Goal: Task Accomplishment & Management: Manage account settings

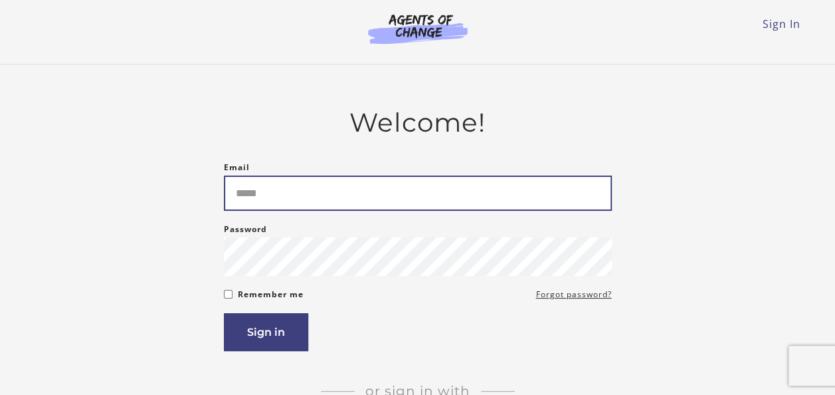
drag, startPoint x: 0, startPoint y: 0, endPoint x: 261, endPoint y: 197, distance: 326.5
click at [261, 197] on input "Email" at bounding box center [418, 192] width 388 height 35
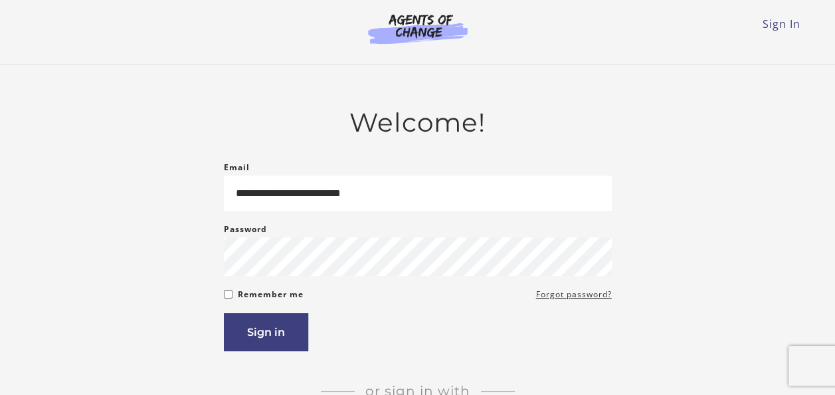
type input "**********"
click at [263, 337] on button "Sign in" at bounding box center [266, 332] width 84 height 38
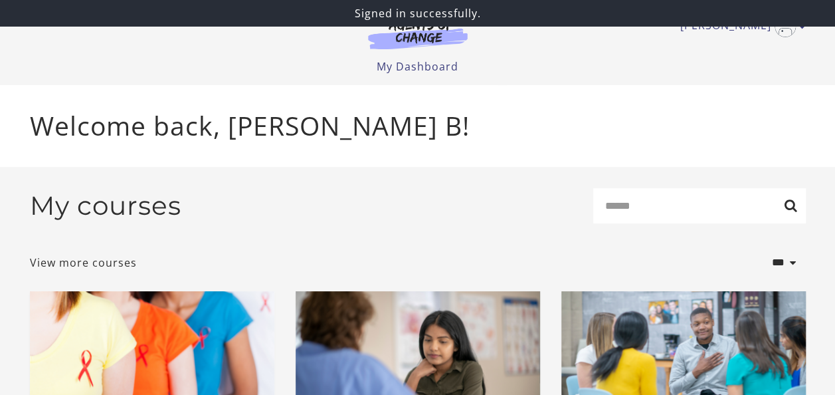
click at [459, 251] on div "**********" at bounding box center [418, 263] width 776 height 36
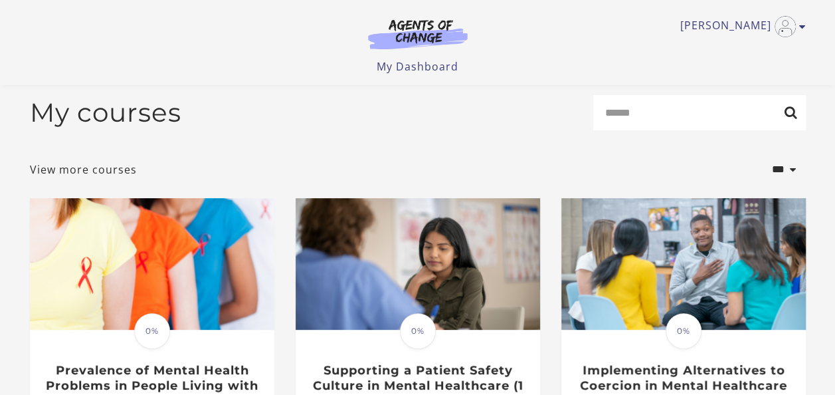
scroll to position [10, 0]
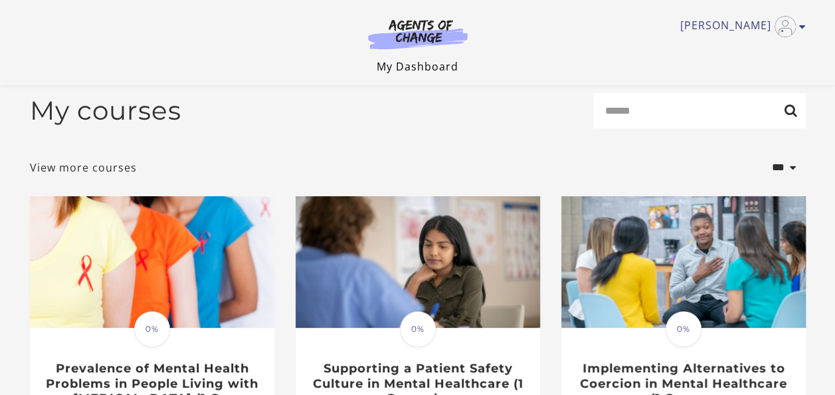
click at [411, 67] on link "My Dashboard" at bounding box center [418, 66] width 82 height 15
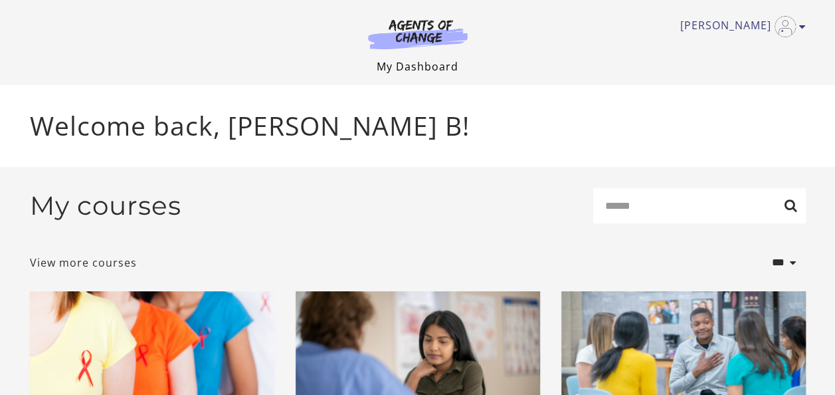
click at [421, 64] on link "My Dashboard" at bounding box center [418, 66] width 82 height 15
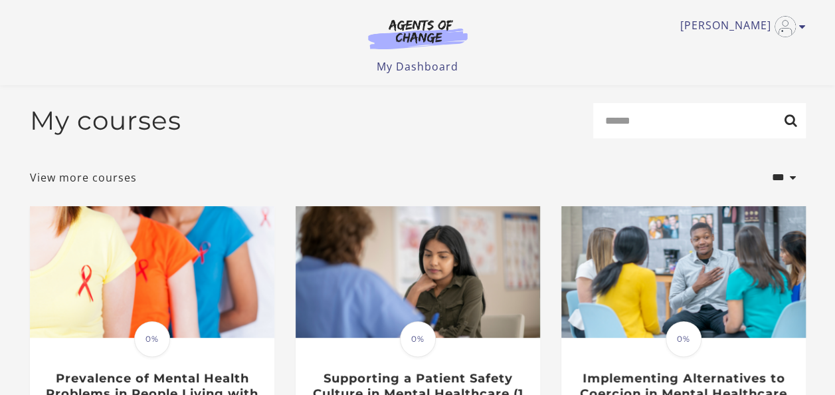
scroll to position [4, 0]
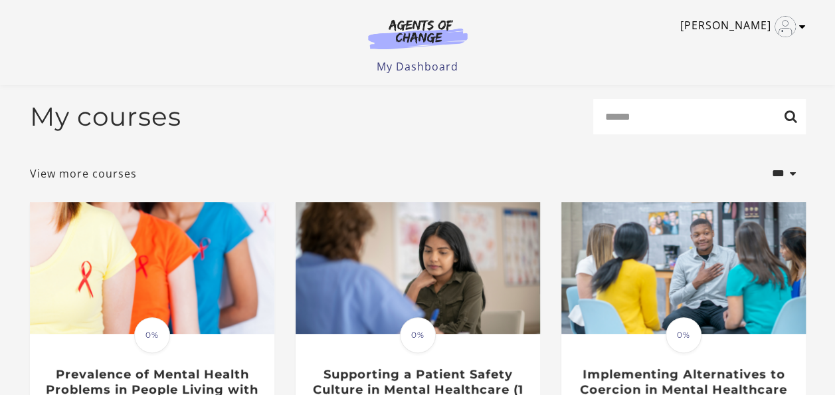
click at [750, 30] on link "[PERSON_NAME]" at bounding box center [740, 26] width 119 height 21
click at [736, 44] on link "My Account" at bounding box center [751, 48] width 117 height 23
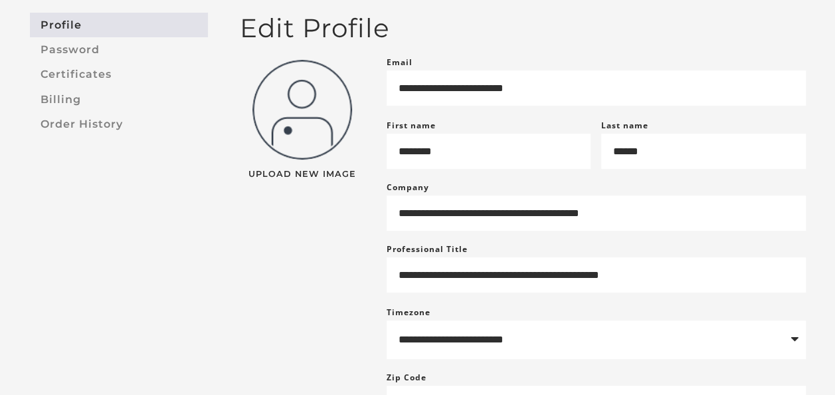
scroll to position [115, 0]
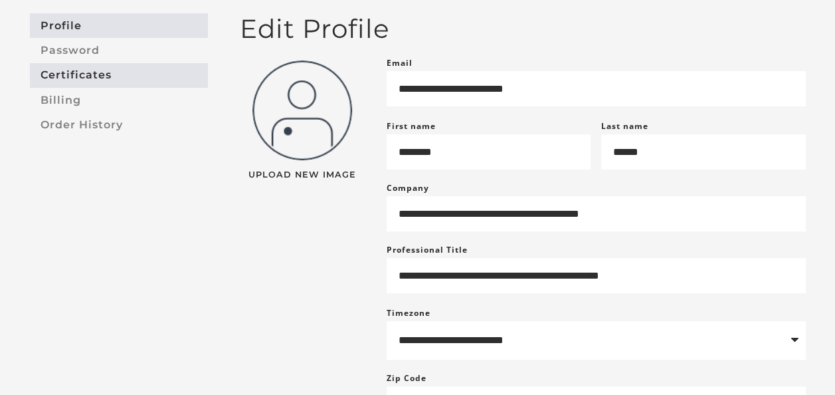
click at [90, 78] on link "Certificates" at bounding box center [119, 75] width 178 height 25
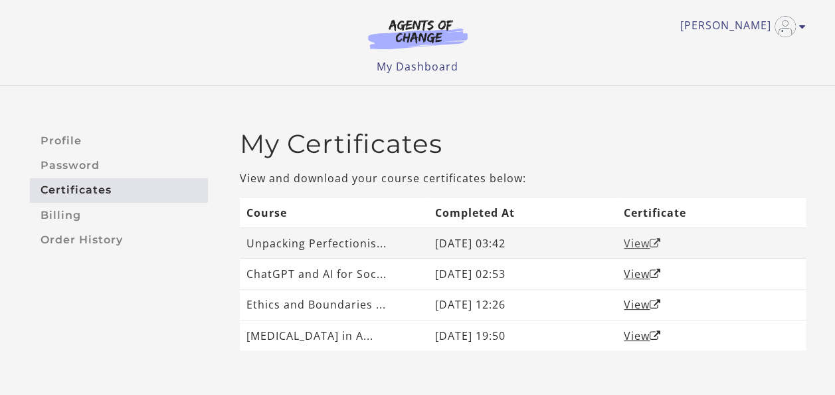
click at [640, 239] on link "View" at bounding box center [642, 243] width 37 height 15
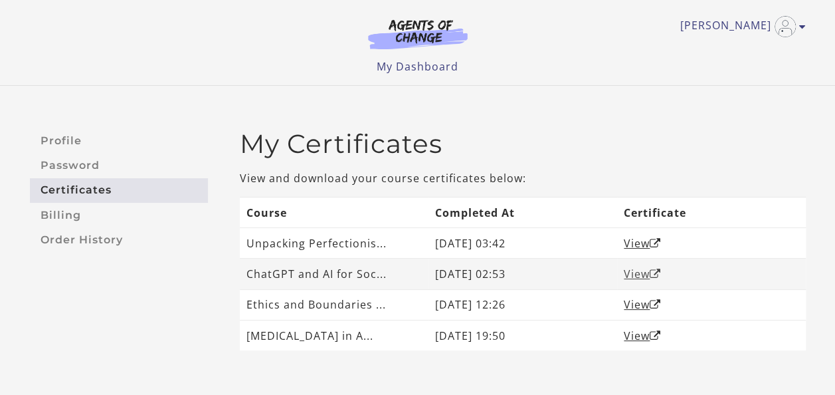
click at [635, 273] on link "View" at bounding box center [642, 274] width 37 height 15
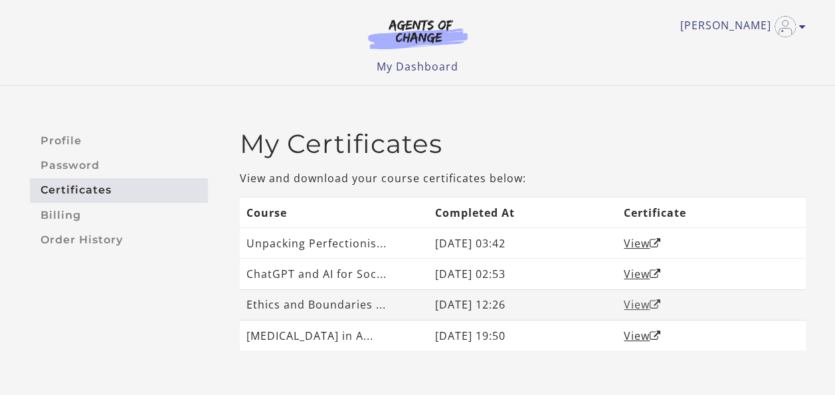
click at [635, 302] on link "View" at bounding box center [642, 304] width 37 height 15
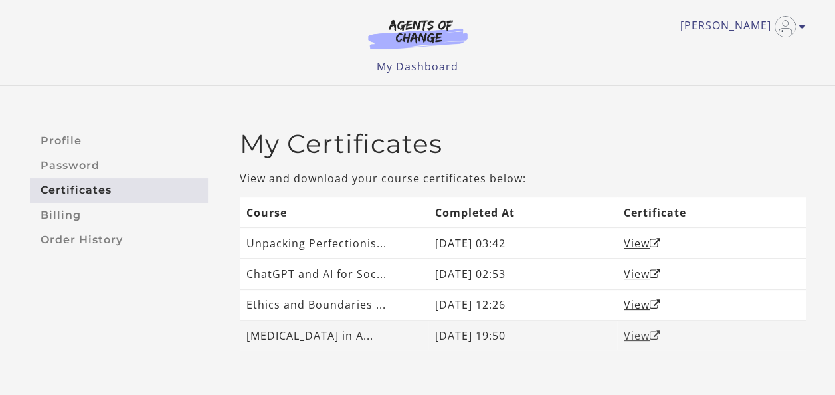
click at [641, 332] on link "View" at bounding box center [642, 335] width 37 height 15
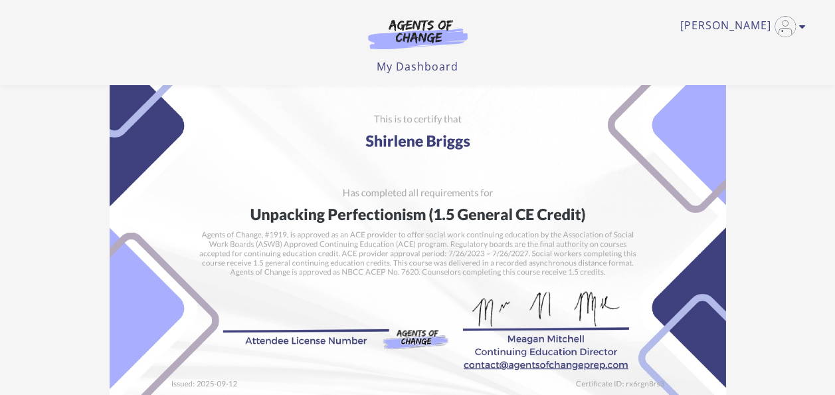
scroll to position [35, 0]
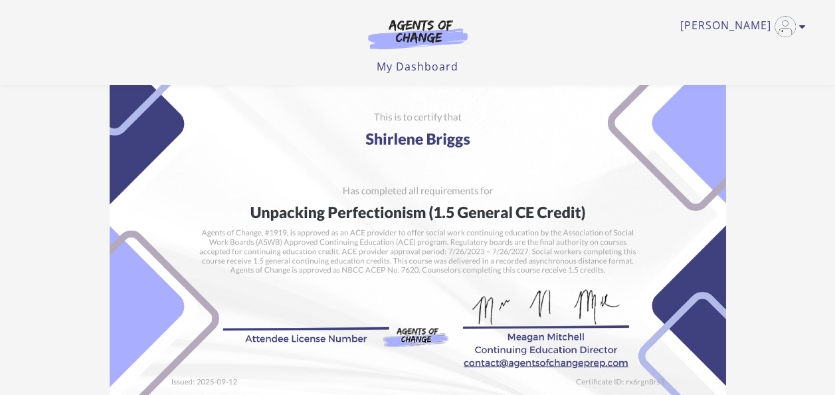
click at [250, 209] on img at bounding box center [418, 214] width 617 height 435
click at [259, 209] on img at bounding box center [418, 214] width 617 height 435
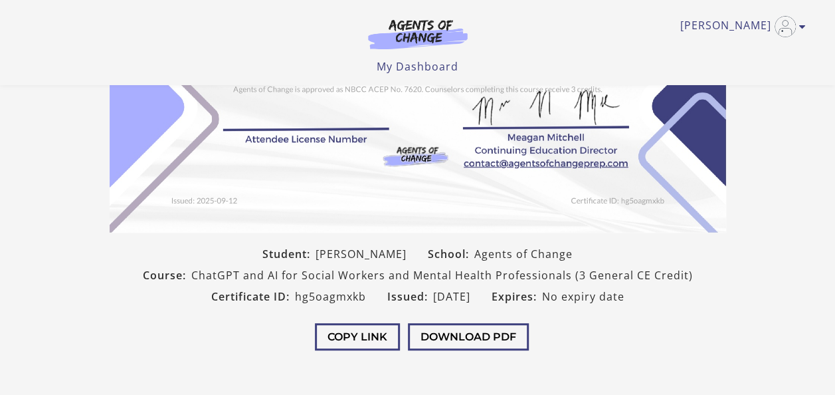
scroll to position [236, 0]
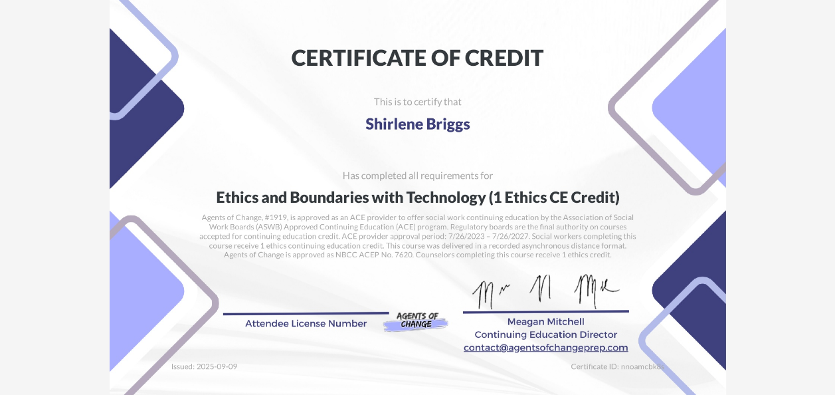
scroll to position [135, 0]
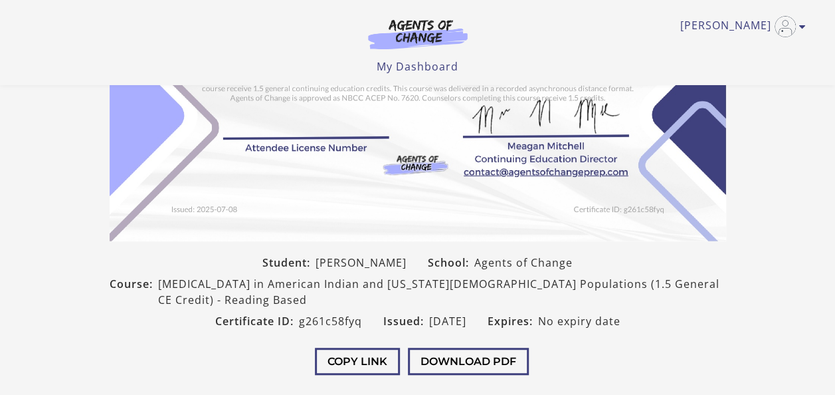
scroll to position [227, 0]
